Goal: Use online tool/utility

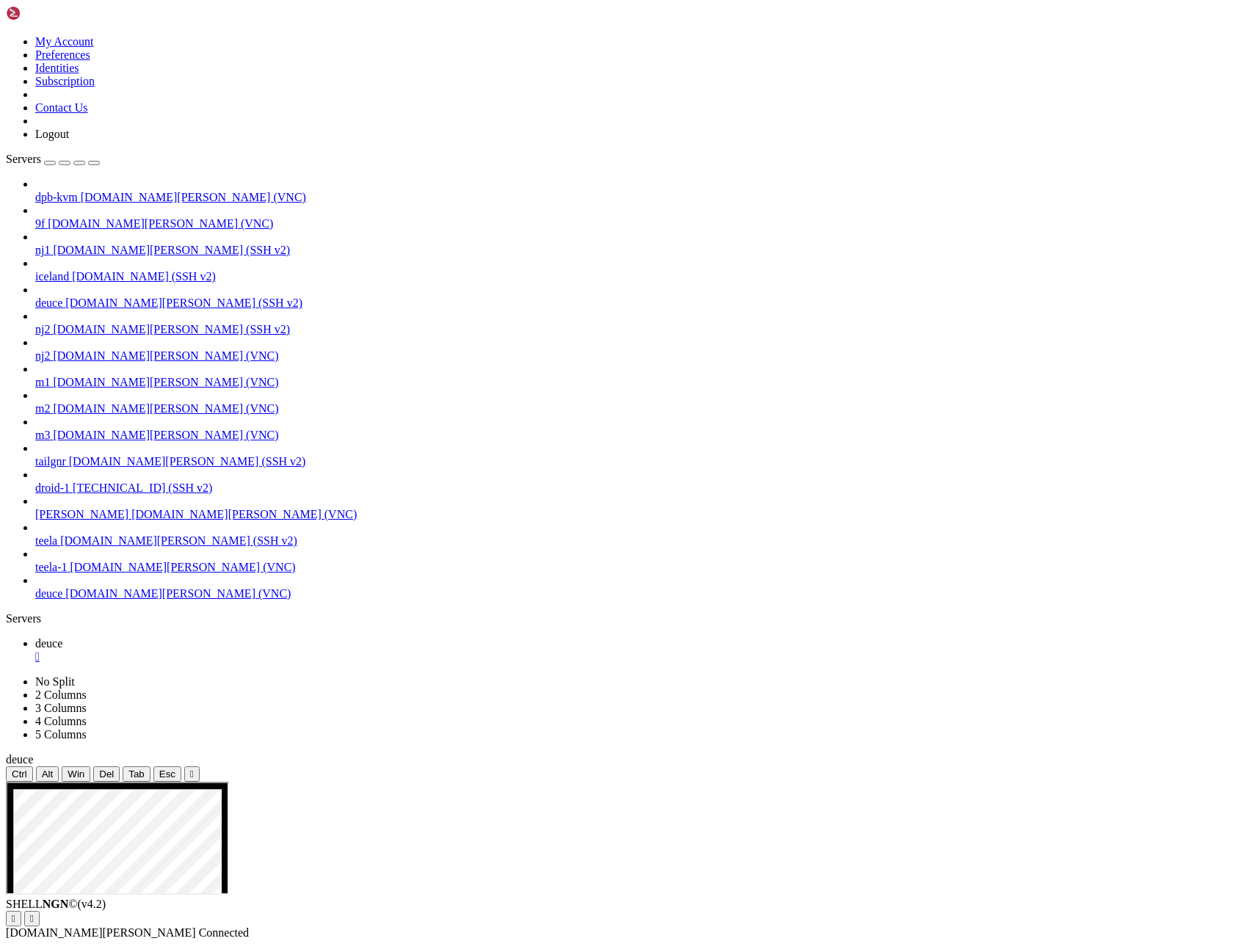
drag, startPoint x: 1161, startPoint y: 1331, endPoint x: 1166, endPoint y: 1112, distance: 219.1
